Goal: Information Seeking & Learning: Learn about a topic

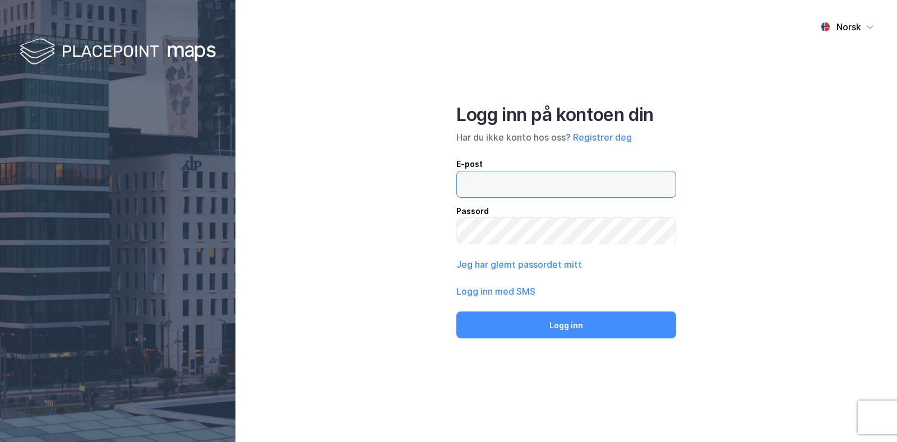
type input "[EMAIL_ADDRESS][DOMAIN_NAME]"
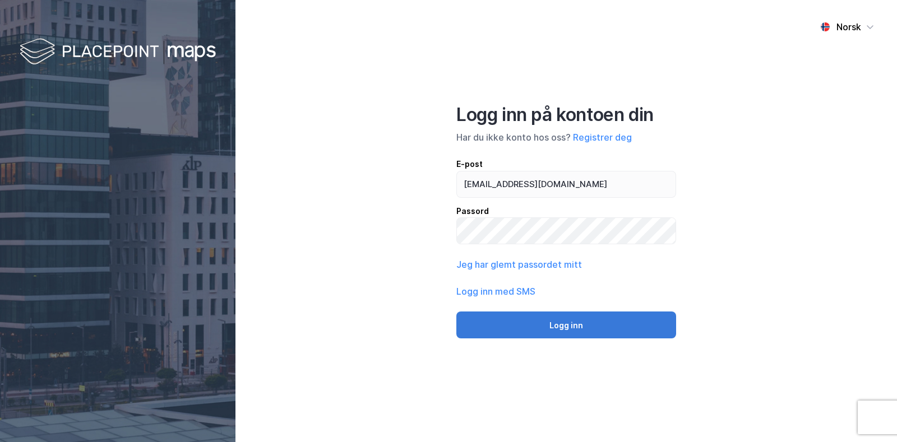
click at [571, 332] on button "Logg inn" at bounding box center [566, 325] width 220 height 27
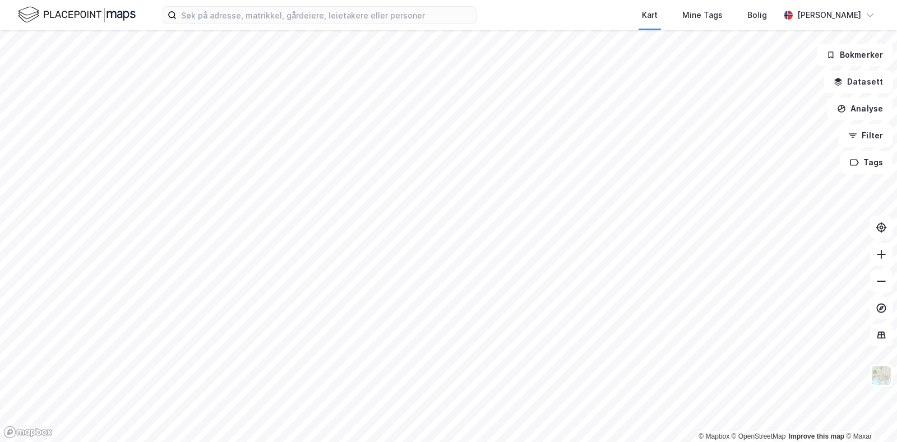
click at [220, 25] on div "Kart Mine Tags Bolig [PERSON_NAME]" at bounding box center [448, 15] width 897 height 30
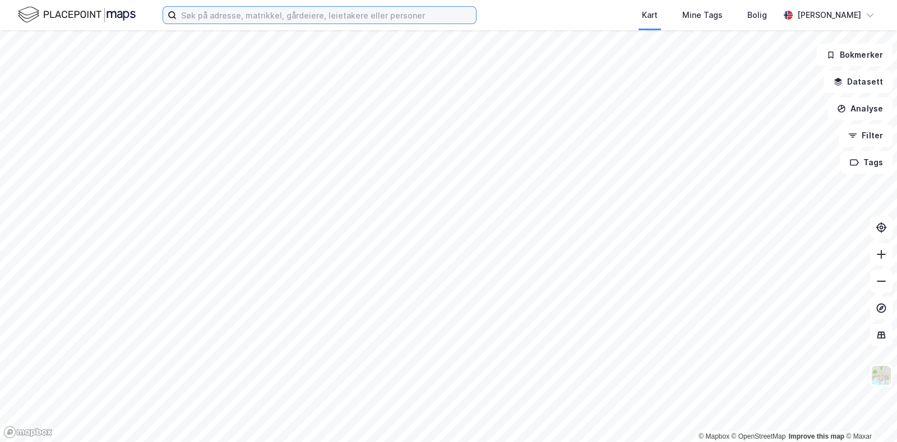
click at [230, 21] on input at bounding box center [326, 15] width 299 height 17
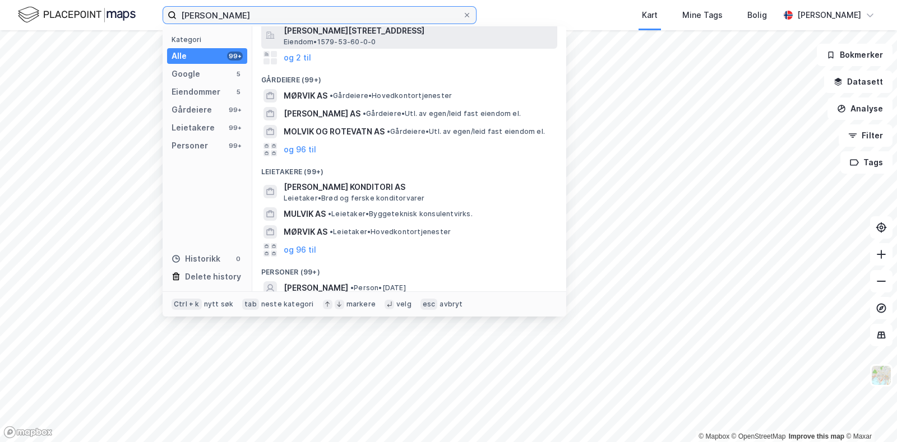
scroll to position [229, 0]
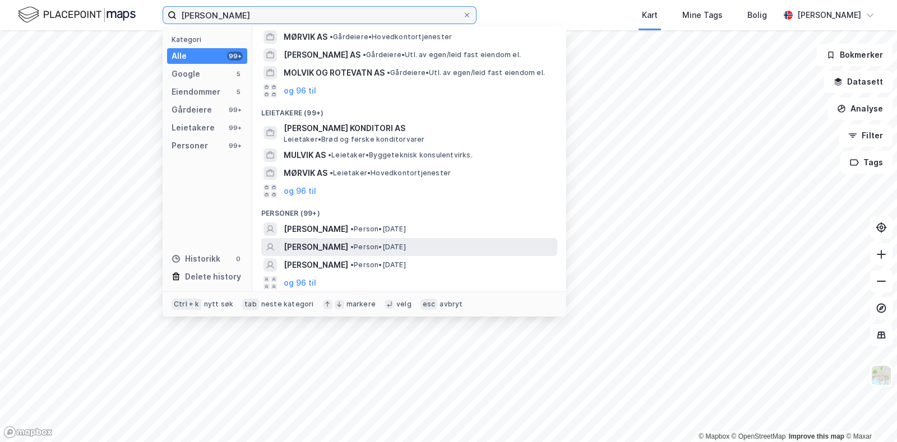
type input "[PERSON_NAME]"
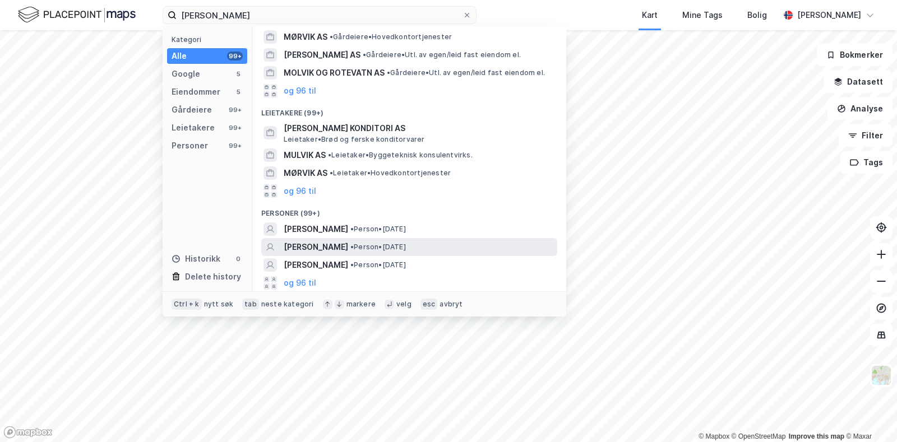
click at [382, 246] on span "• Person • [DATE]" at bounding box center [378, 247] width 56 height 9
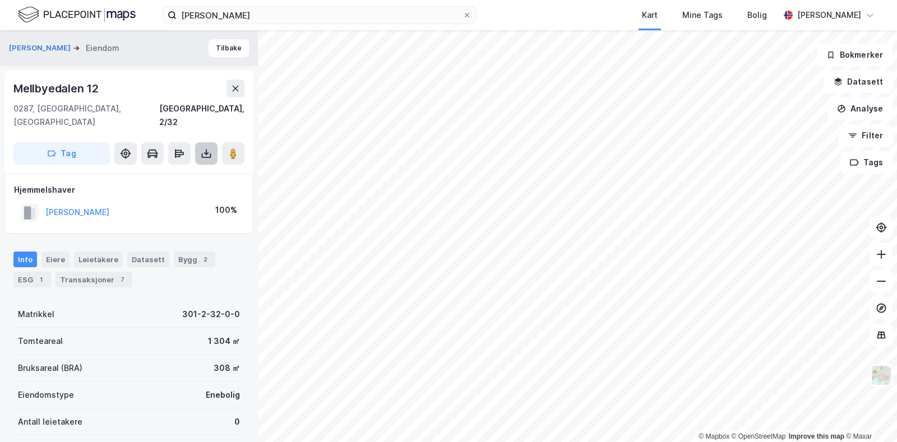
click at [202, 148] on icon at bounding box center [206, 153] width 11 height 11
click at [191, 167] on div "Last ned grunnbok" at bounding box center [157, 176] width 119 height 18
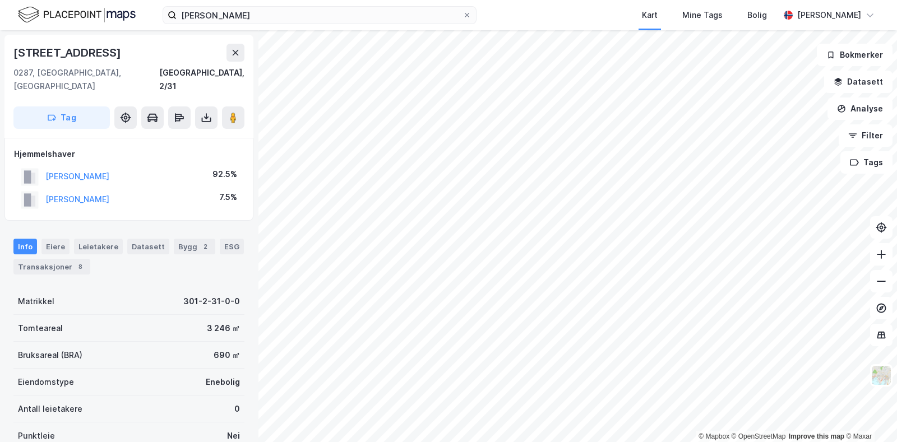
scroll to position [29, 0]
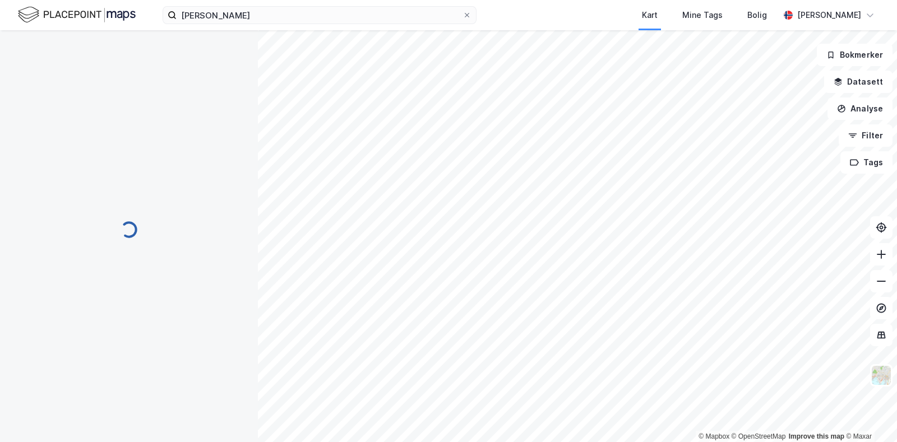
scroll to position [29, 0]
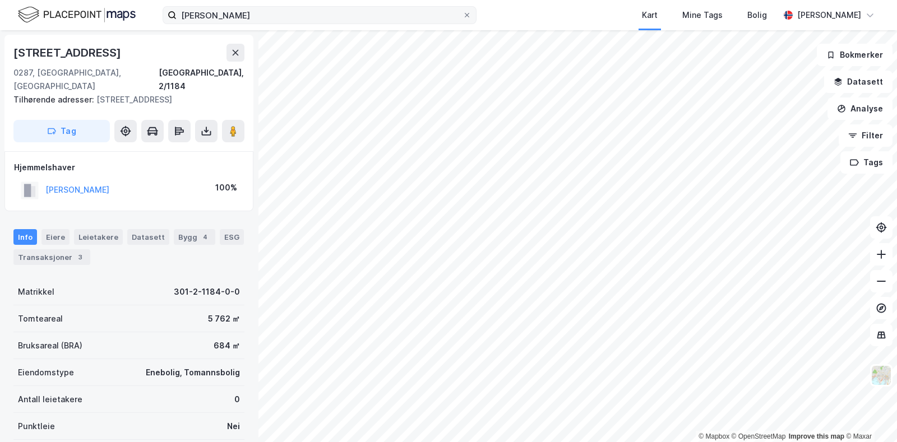
scroll to position [29, 0]
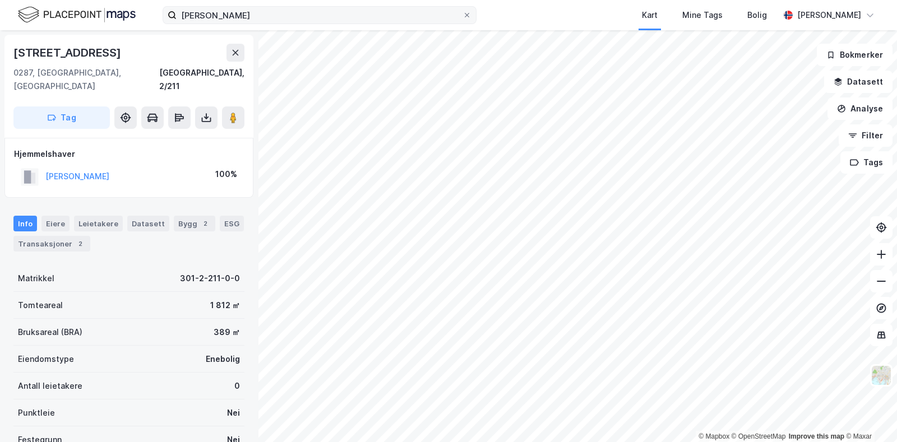
scroll to position [29, 0]
